Goal: Task Accomplishment & Management: Manage account settings

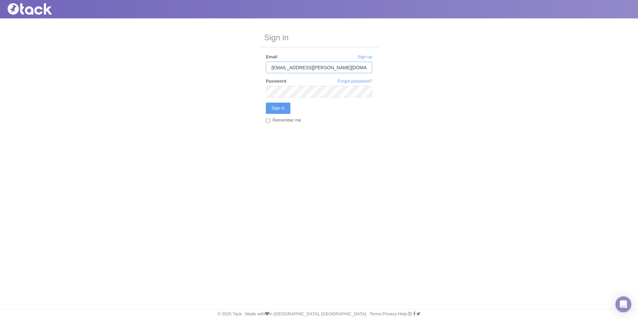
click at [306, 67] on input "rachael.taylor@tpagency.com" at bounding box center [319, 68] width 106 height 12
type input "[PERSON_NAME][EMAIL_ADDRESS][PERSON_NAME][DOMAIN_NAME]"
click at [266, 102] on input "Sign in" at bounding box center [278, 107] width 25 height 11
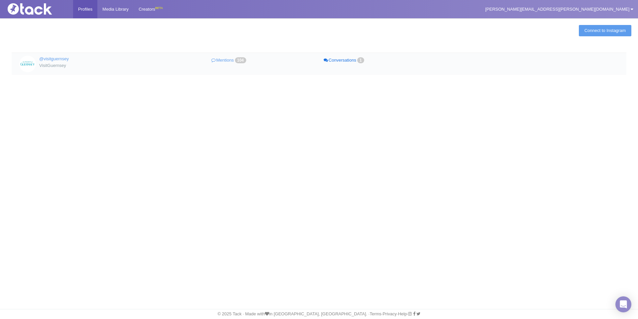
click at [356, 60] on link "Conversations 1" at bounding box center [344, 61] width 115 height 10
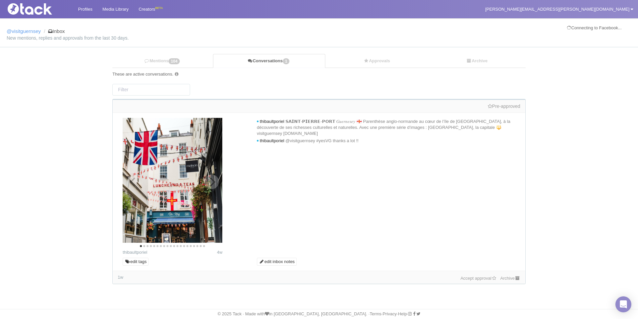
click at [208, 180] on icon "Next" at bounding box center [211, 181] width 9 height 9
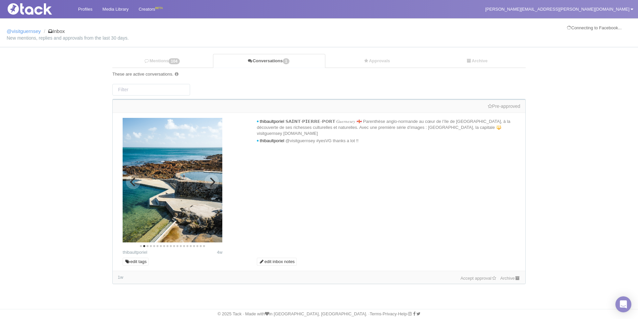
click at [208, 180] on icon "Next" at bounding box center [211, 181] width 9 height 9
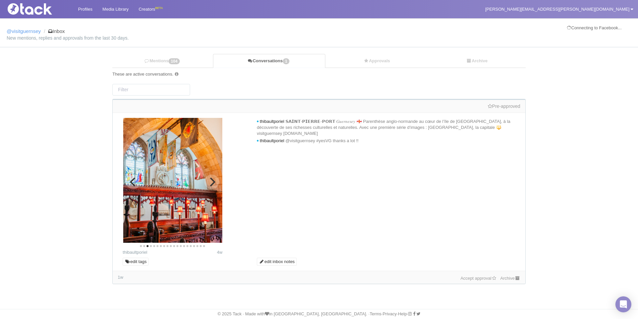
click at [208, 180] on icon "Next" at bounding box center [211, 181] width 9 height 9
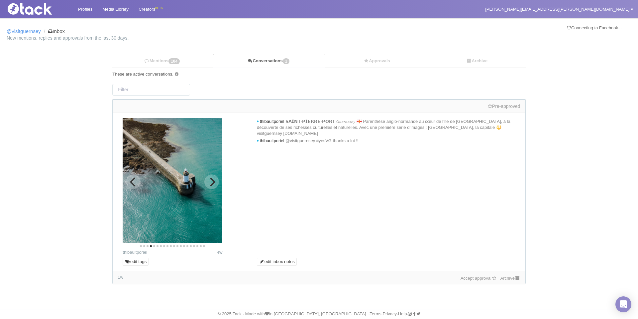
click at [132, 182] on icon "Previous" at bounding box center [132, 181] width 5 height 9
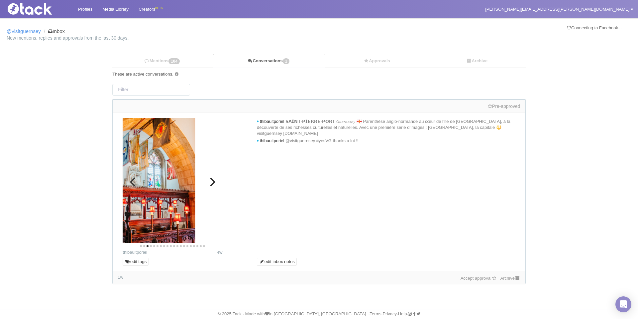
click at [132, 182] on icon "Previous" at bounding box center [132, 181] width 5 height 9
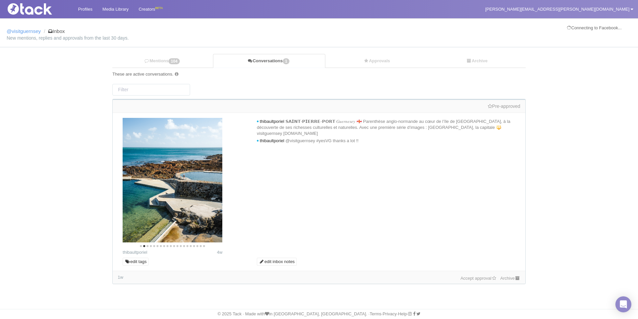
click at [463, 277] on link "Accept approval" at bounding box center [479, 277] width 37 height 5
click at [374, 66] on link "Approvals" at bounding box center [377, 61] width 103 height 14
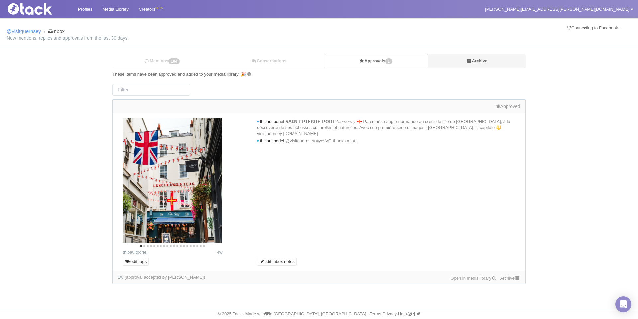
click at [472, 61] on link "Archive" at bounding box center [476, 61] width 97 height 14
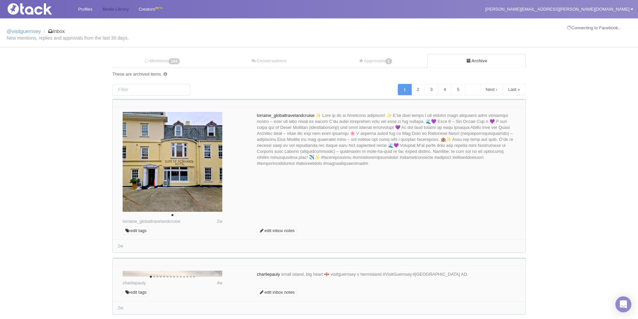
click at [107, 9] on link "Media Library" at bounding box center [115, 9] width 36 height 18
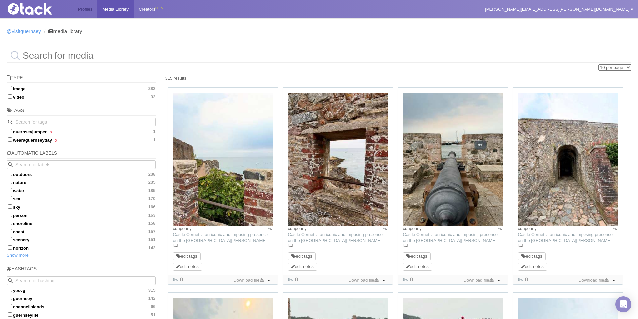
click at [86, 11] on link "Profiles" at bounding box center [85, 9] width 24 height 18
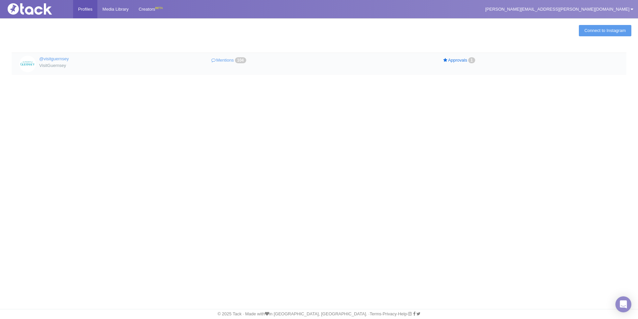
click at [461, 61] on link "Approvals 1" at bounding box center [459, 61] width 115 height 10
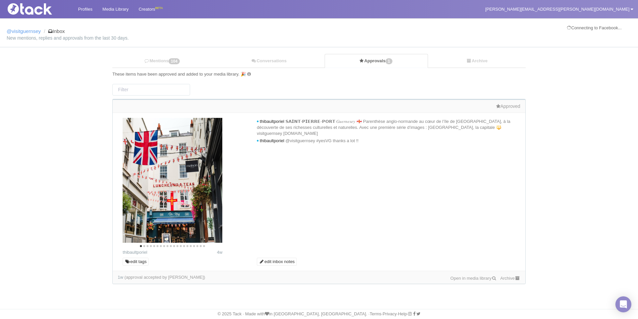
click at [457, 278] on link "Open in media library" at bounding box center [474, 277] width 47 height 5
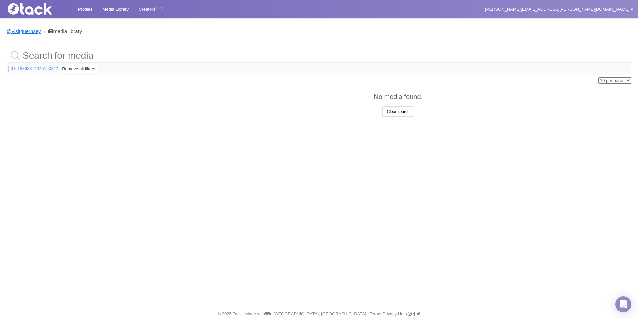
click at [26, 32] on link "@visitguernsey" at bounding box center [24, 31] width 34 height 6
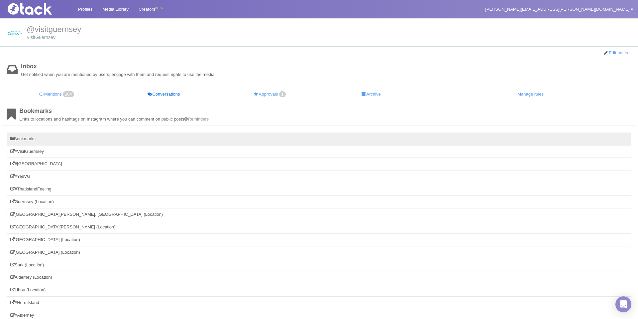
click at [170, 94] on link "Conversations" at bounding box center [163, 94] width 111 height 13
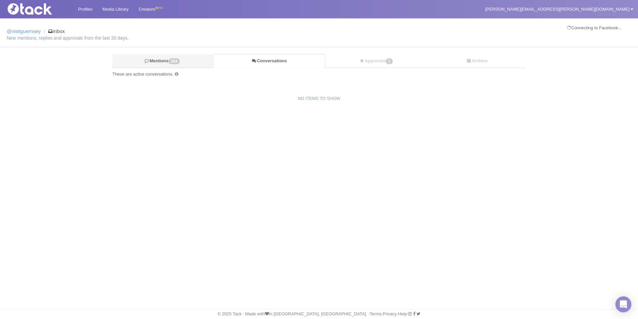
click at [157, 66] on link "Mentions 104" at bounding box center [162, 61] width 101 height 14
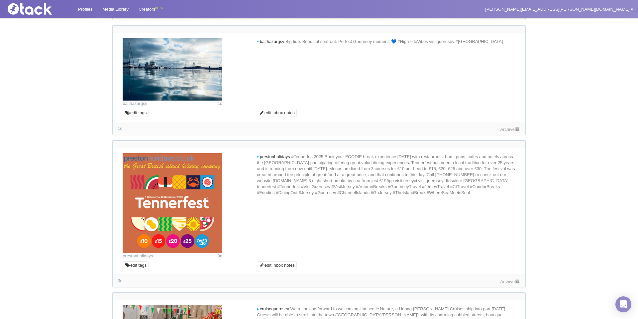
scroll to position [528, 0]
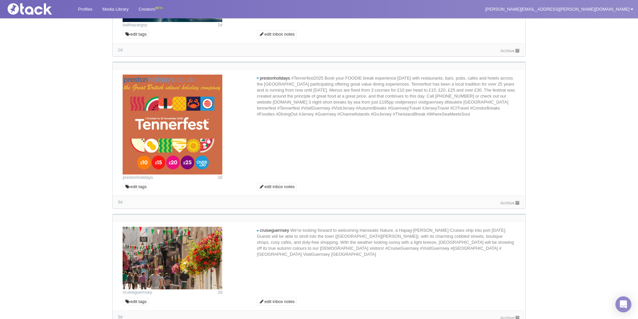
click at [509, 203] on link "Archive" at bounding box center [511, 202] width 20 height 5
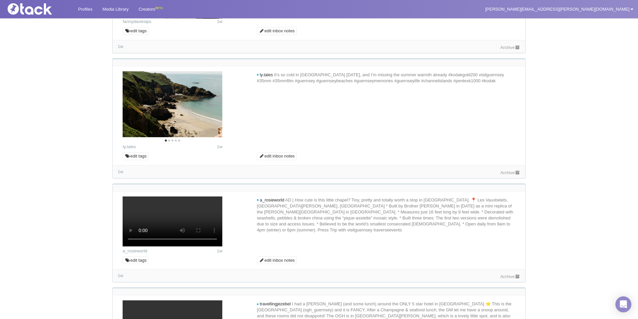
scroll to position [1949, 0]
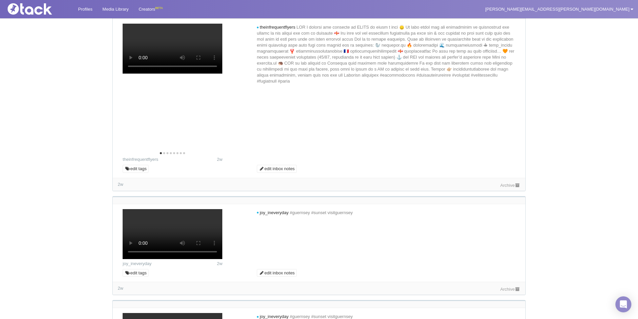
scroll to position [2442, 0]
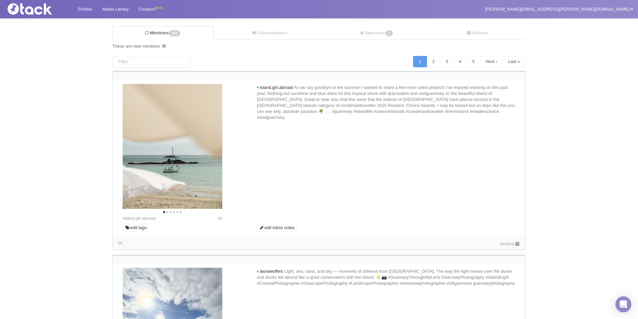
scroll to position [0, 0]
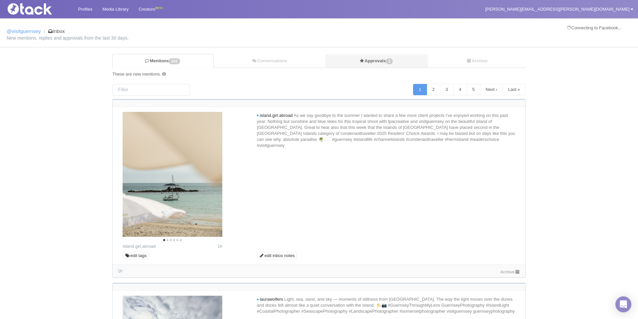
click at [369, 64] on link "Approvals 1" at bounding box center [377, 61] width 103 height 14
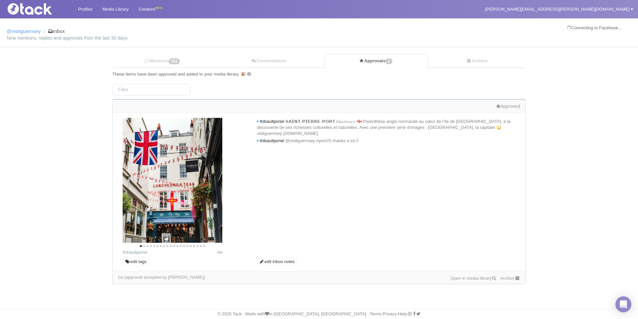
click at [472, 280] on div "Open in media library" at bounding box center [474, 277] width 47 height 7
click at [471, 277] on link "Open in media library" at bounding box center [474, 277] width 47 height 5
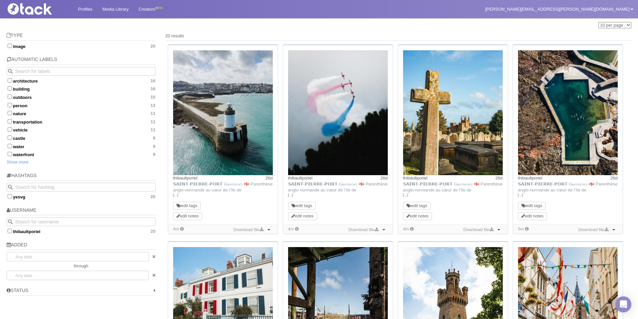
scroll to position [56, 0]
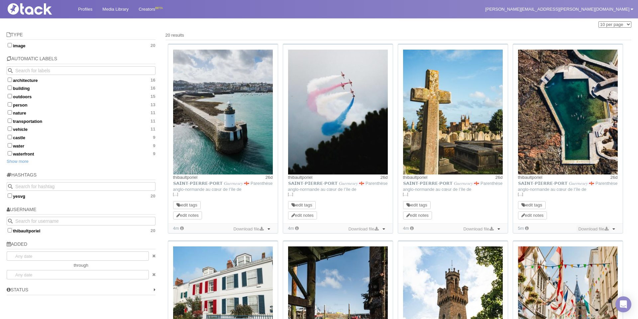
click at [582, 226] on link "Download file" at bounding box center [593, 228] width 33 height 7
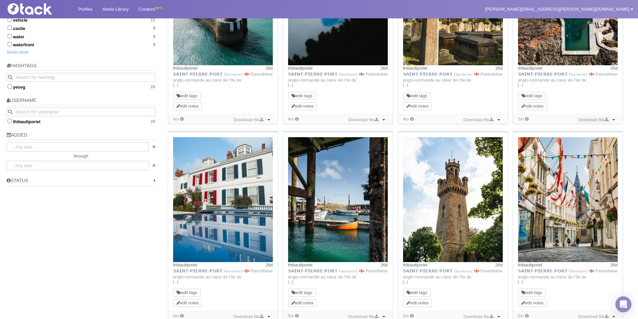
scroll to position [181, 0]
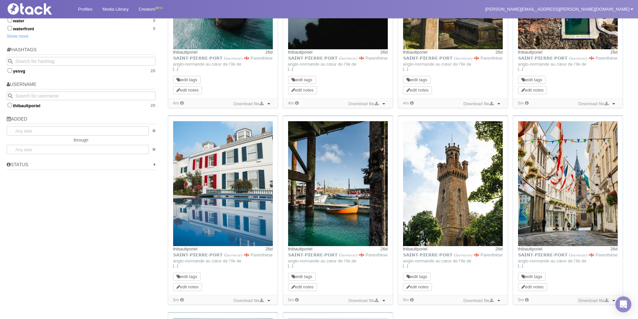
click at [600, 300] on link "Download file" at bounding box center [593, 300] width 33 height 7
click at [469, 300] on link "Download file" at bounding box center [478, 300] width 33 height 7
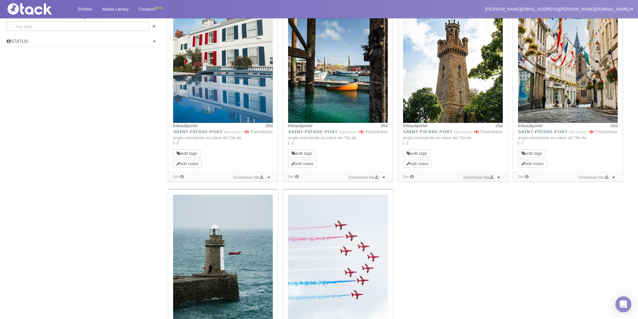
scroll to position [332, 0]
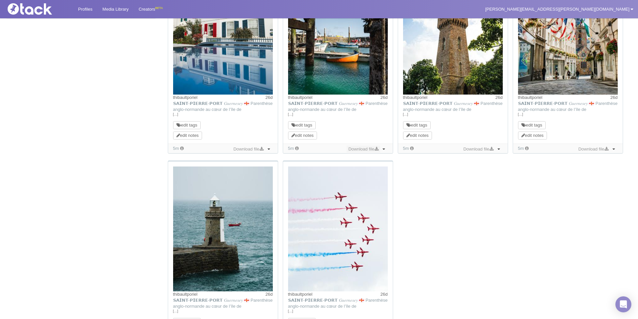
click at [369, 151] on link "Download file" at bounding box center [363, 148] width 33 height 7
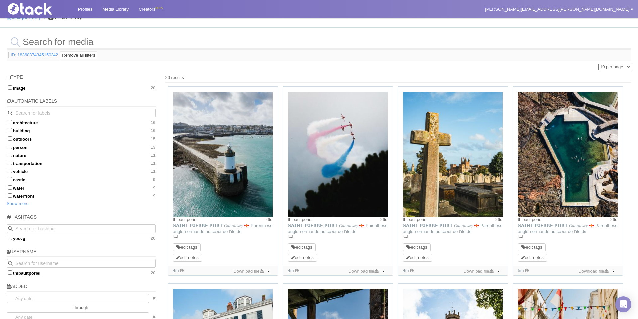
scroll to position [16, 0]
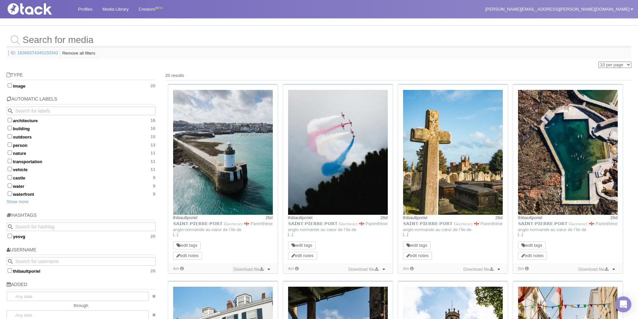
click at [238, 271] on link "Download file" at bounding box center [248, 268] width 33 height 7
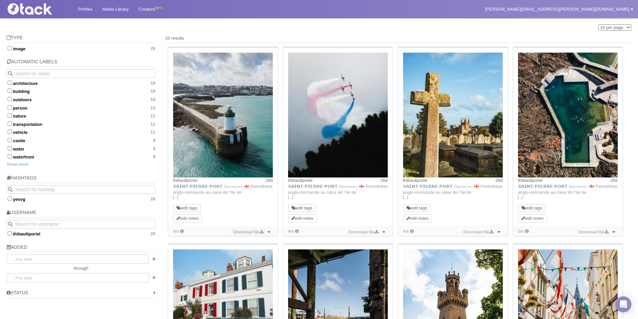
scroll to position [59, 0]
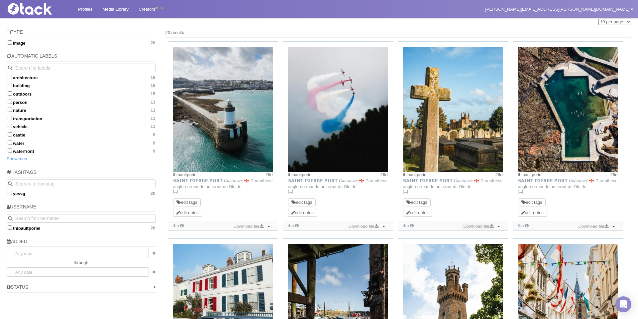
click at [486, 226] on link "Download file" at bounding box center [478, 225] width 33 height 7
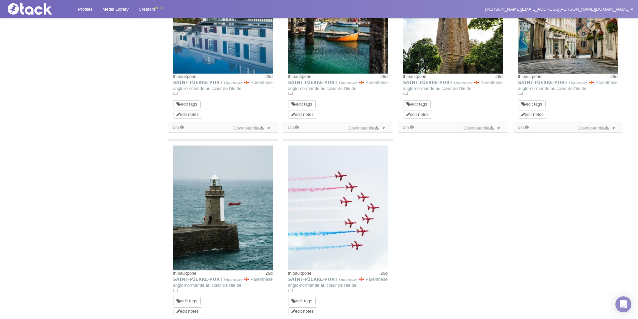
scroll to position [438, 0]
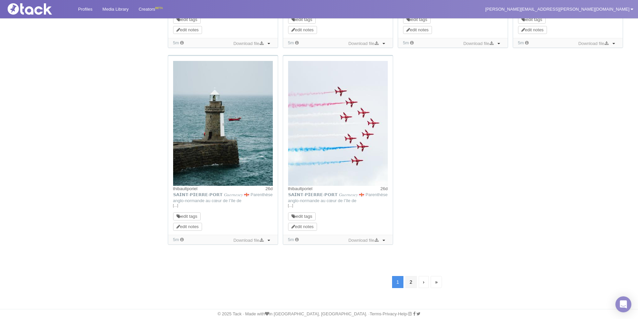
click at [411, 283] on link "2" at bounding box center [411, 282] width 11 height 12
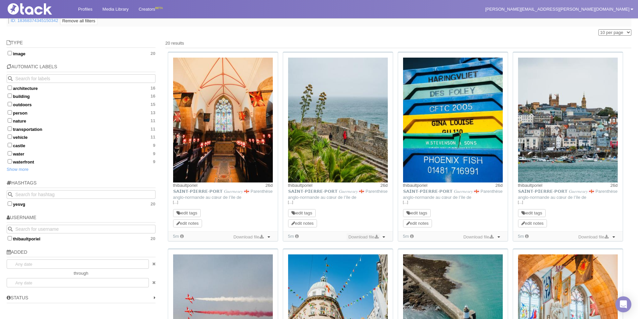
click at [365, 237] on link "Download file" at bounding box center [363, 236] width 33 height 7
click at [588, 239] on link "Download file" at bounding box center [593, 236] width 33 height 7
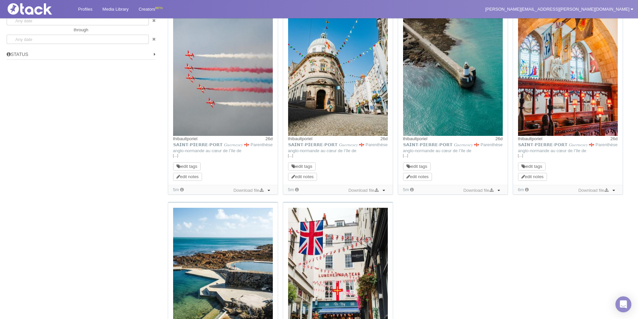
scroll to position [292, 0]
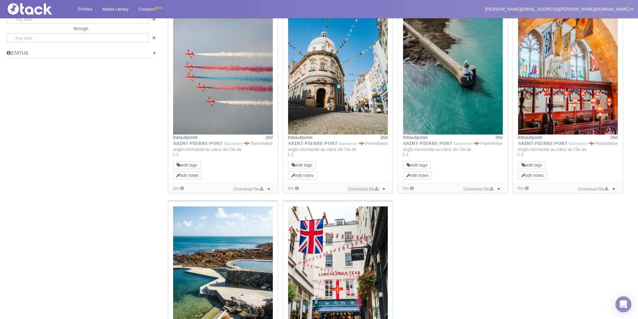
click at [365, 190] on link "Download file" at bounding box center [363, 188] width 33 height 7
click at [482, 191] on link "Download file" at bounding box center [478, 188] width 33 height 7
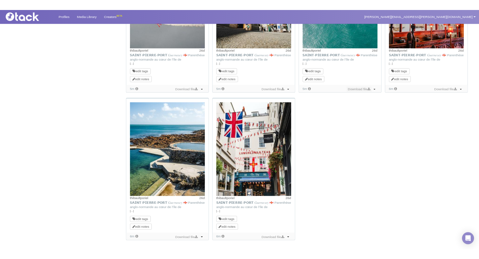
scroll to position [411, 0]
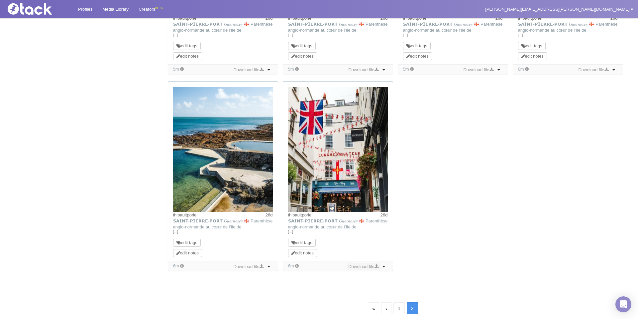
click at [369, 267] on link "Download file" at bounding box center [363, 266] width 33 height 7
click at [250, 266] on link "Download file" at bounding box center [248, 266] width 33 height 7
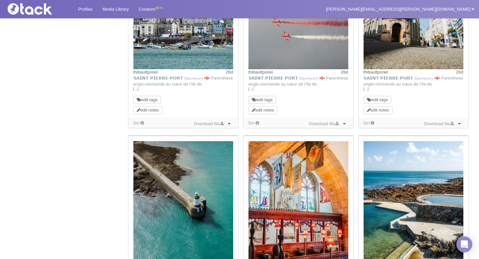
scroll to position [0, 0]
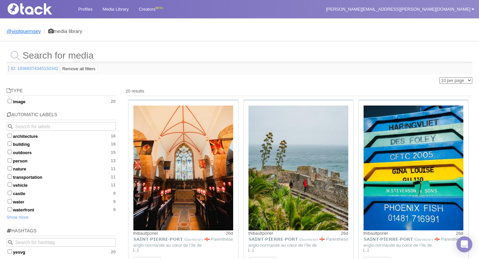
click at [31, 30] on link "@visitguernsey" at bounding box center [24, 31] width 34 height 6
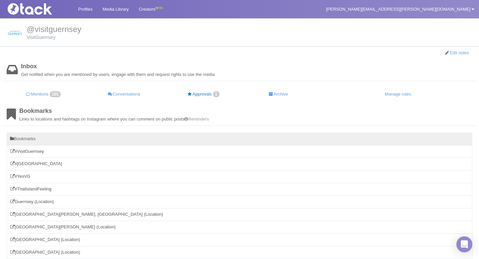
click at [198, 94] on link "Approvals 1" at bounding box center [204, 94] width 76 height 13
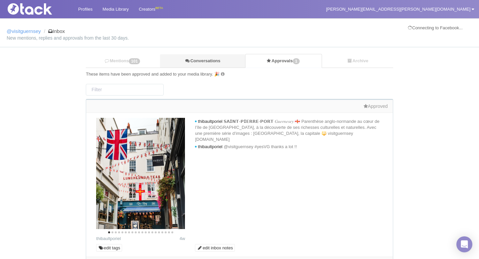
click at [200, 60] on link "Conversations" at bounding box center [202, 61] width 85 height 14
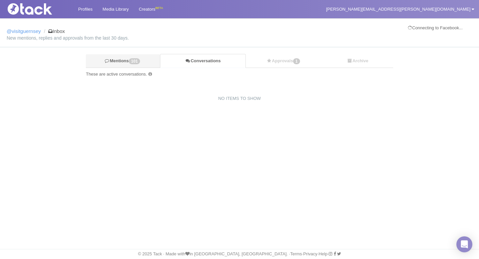
click at [104, 62] on icon at bounding box center [107, 61] width 6 height 4
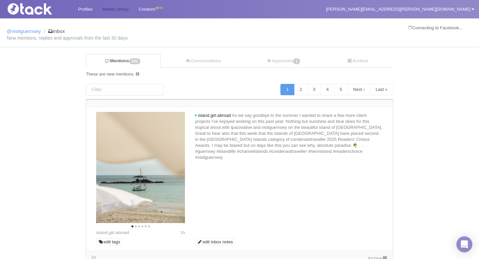
click at [123, 8] on link "Media Library" at bounding box center [115, 9] width 36 height 18
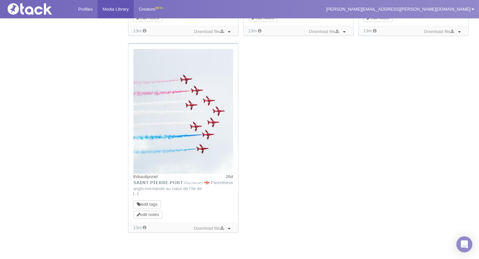
scroll to position [681, 0]
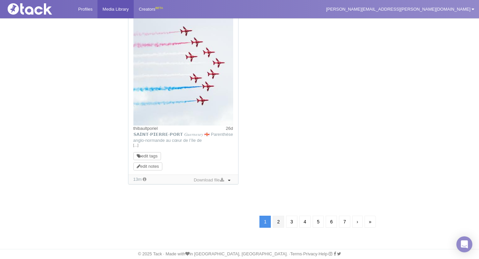
click at [278, 221] on link "2" at bounding box center [278, 221] width 11 height 12
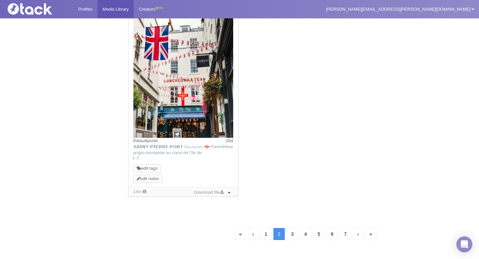
scroll to position [681, 0]
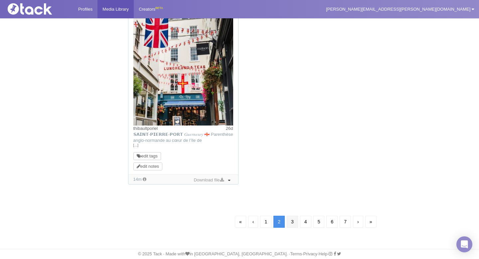
click at [288, 221] on link "3" at bounding box center [292, 221] width 11 height 12
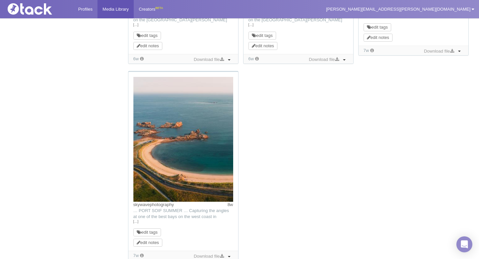
scroll to position [707, 0]
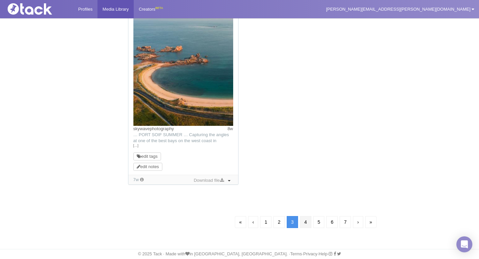
click at [307, 221] on link "4" at bounding box center [305, 222] width 11 height 12
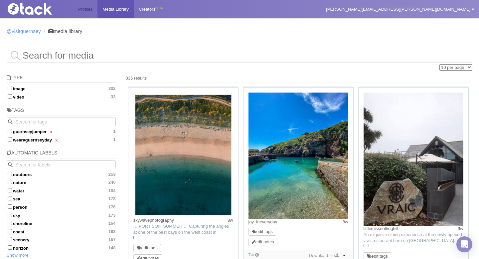
click at [96, 14] on link "Profiles" at bounding box center [85, 9] width 24 height 18
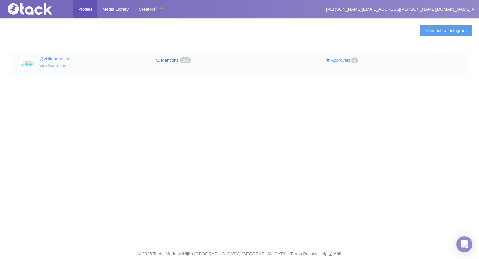
click at [171, 59] on link "Mentions 101" at bounding box center [174, 61] width 84 height 10
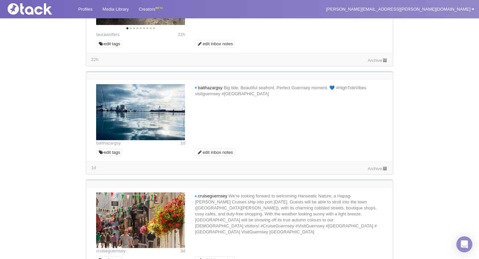
scroll to position [375, 0]
click at [368, 169] on link "Archive" at bounding box center [378, 168] width 20 height 5
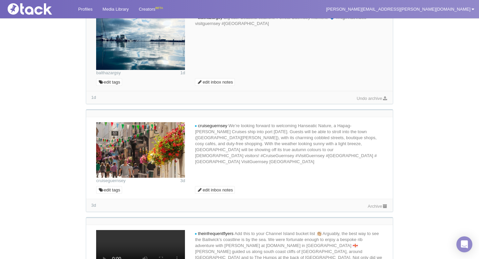
scroll to position [479, 0]
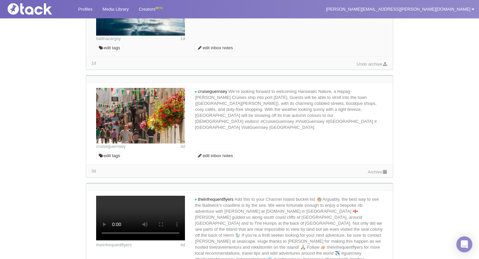
click at [376, 174] on link "Archive" at bounding box center [378, 171] width 20 height 5
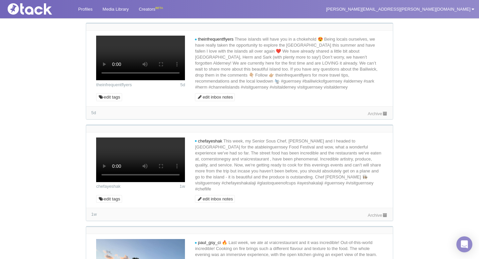
scroll to position [902, 0]
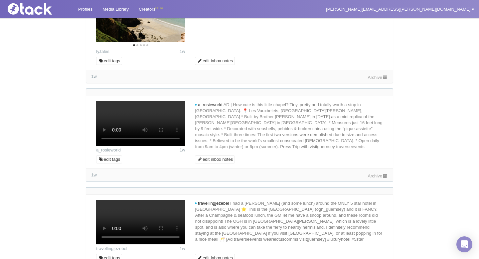
scroll to position [1479, 0]
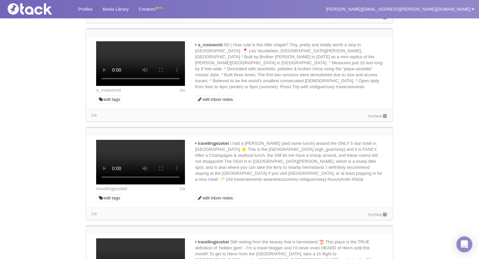
scroll to position [1588, 0]
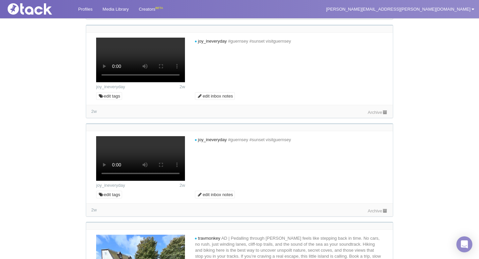
scroll to position [1966, 0]
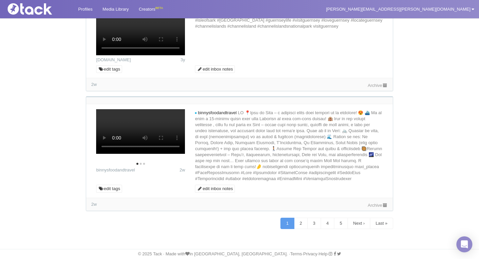
scroll to position [4377, 0]
click at [297, 225] on link "2" at bounding box center [301, 222] width 14 height 11
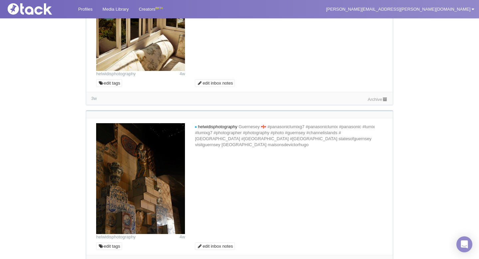
scroll to position [316, 0]
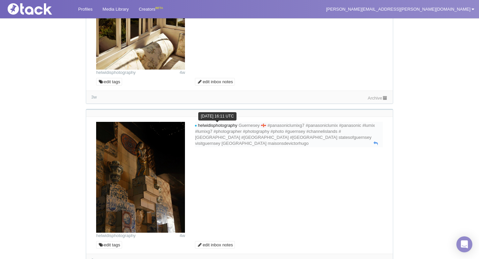
click at [227, 126] on span "helwidisphotography" at bounding box center [218, 125] width 40 height 5
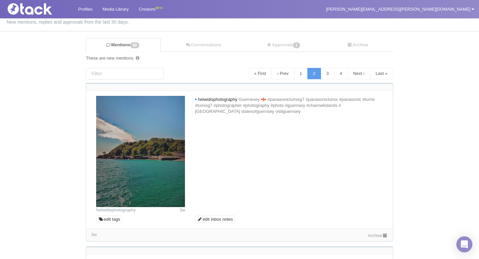
scroll to position [16, 0]
click at [286, 46] on link "Approvals 1" at bounding box center [284, 46] width 76 height 14
